Goal: Find specific page/section: Find specific page/section

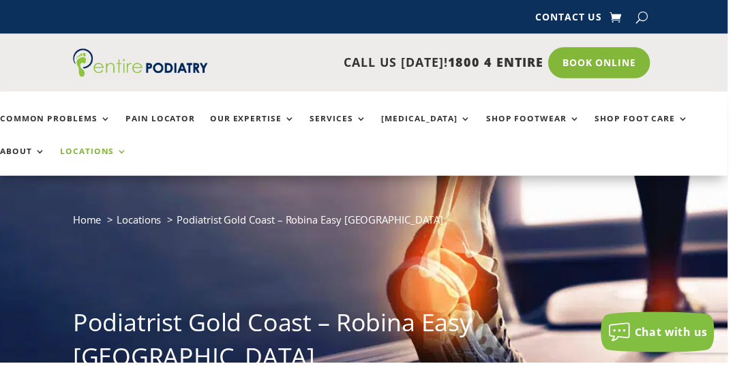
click at [61, 155] on link "Locations" at bounding box center [95, 162] width 68 height 29
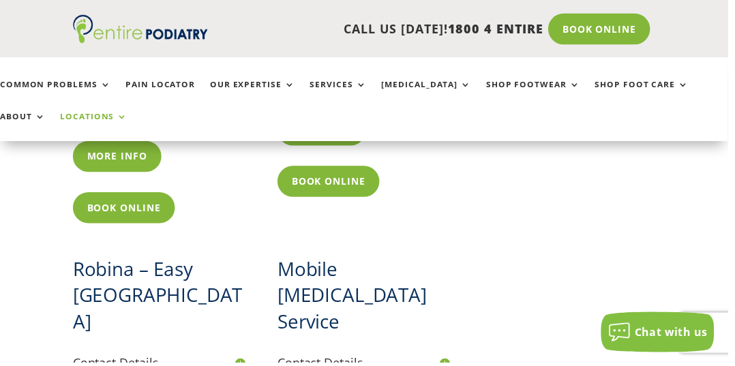
scroll to position [1482, 0]
